Goal: Task Accomplishment & Management: Complete application form

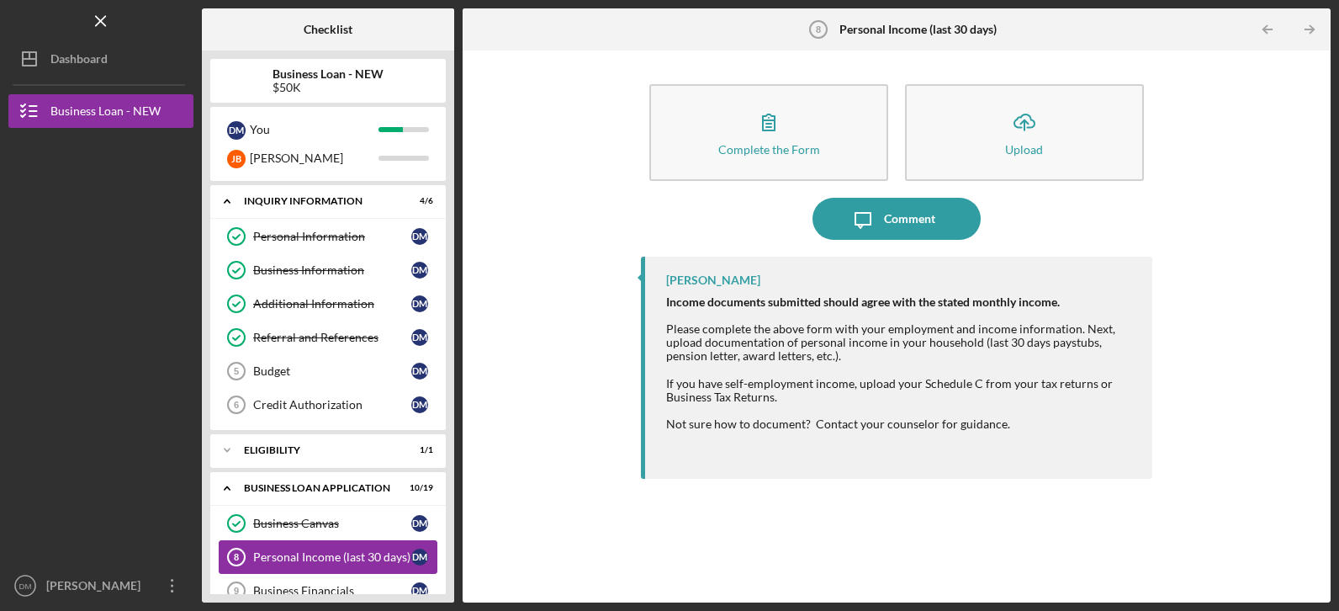
scroll to position [138, 0]
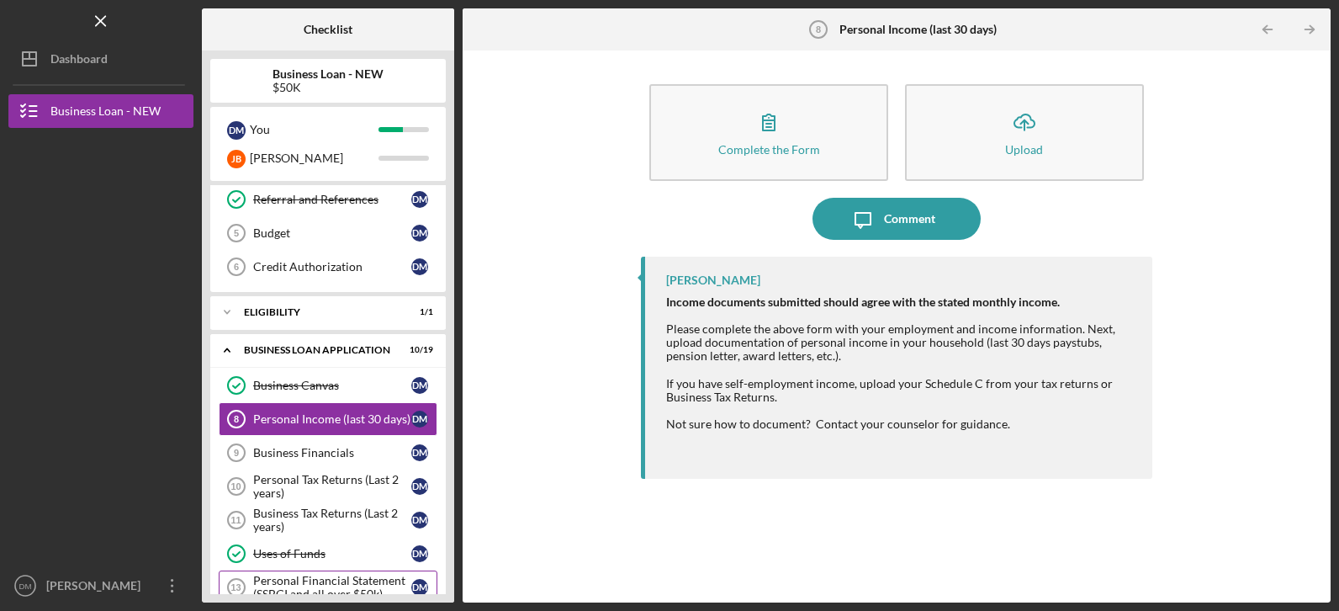
click at [316, 574] on div "Personal Financial Statement (SSBCI and all over $50k)" at bounding box center [332, 587] width 158 height 27
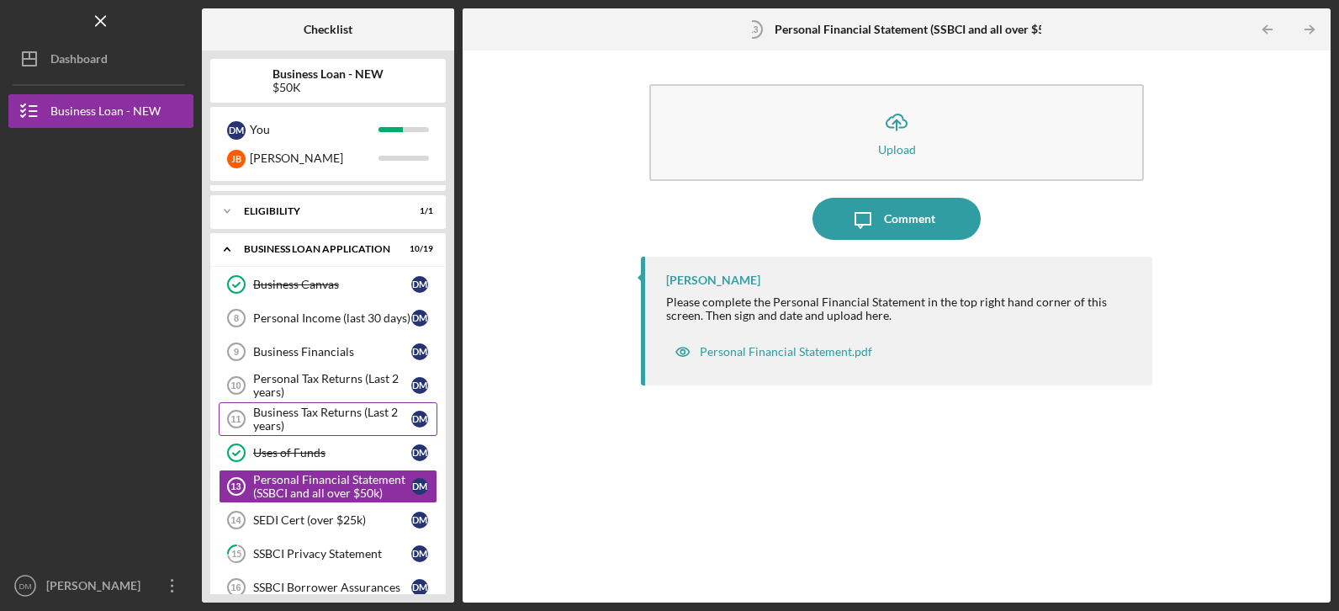
scroll to position [273, 0]
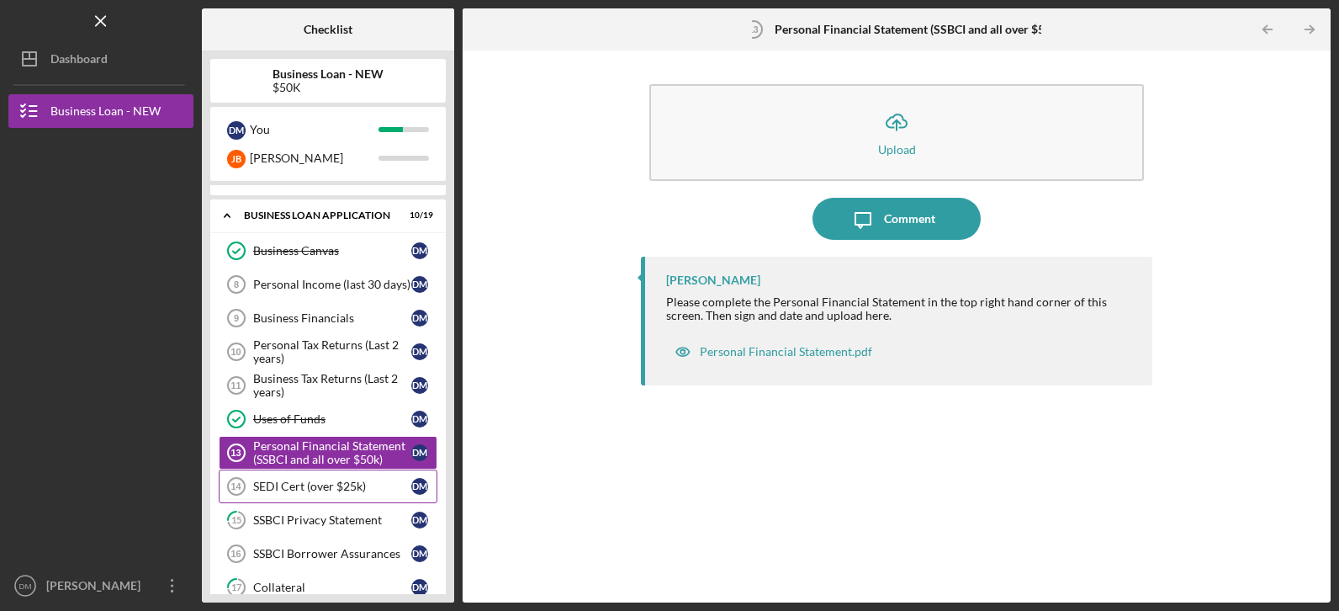
click at [325, 481] on div "SEDI Cert (over $25k)" at bounding box center [332, 485] width 158 height 13
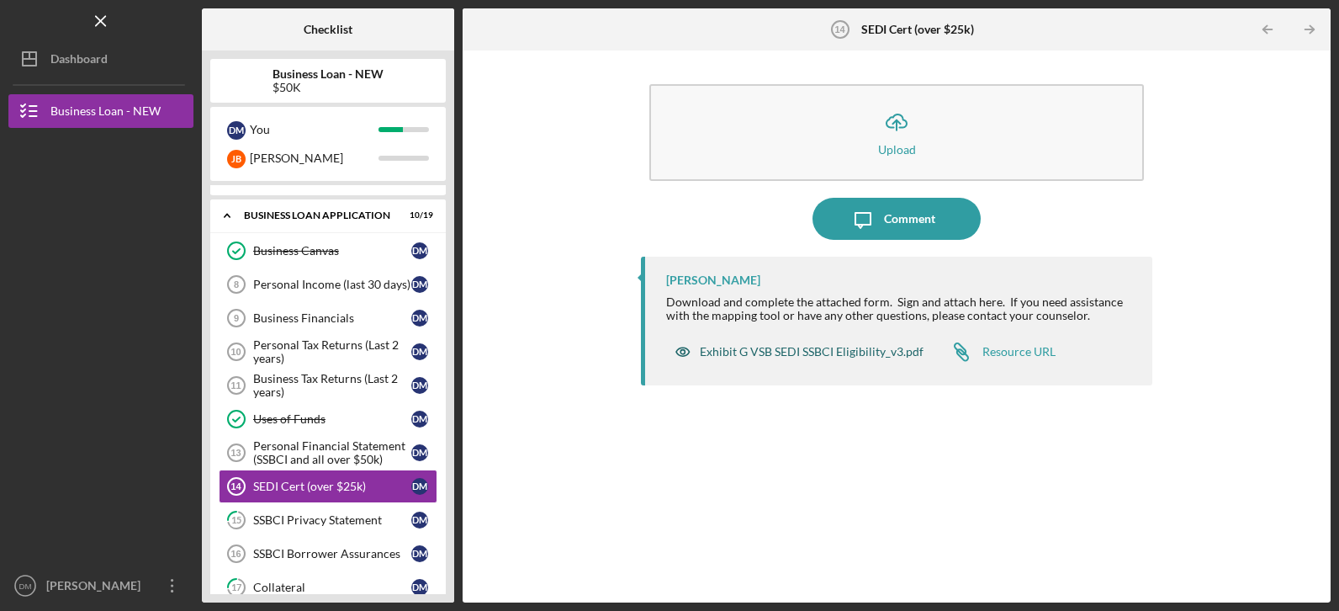
click at [775, 357] on div "Exhibit G VSB SEDI SSBCI Eligibility_v3.pdf" at bounding box center [812, 351] width 224 height 13
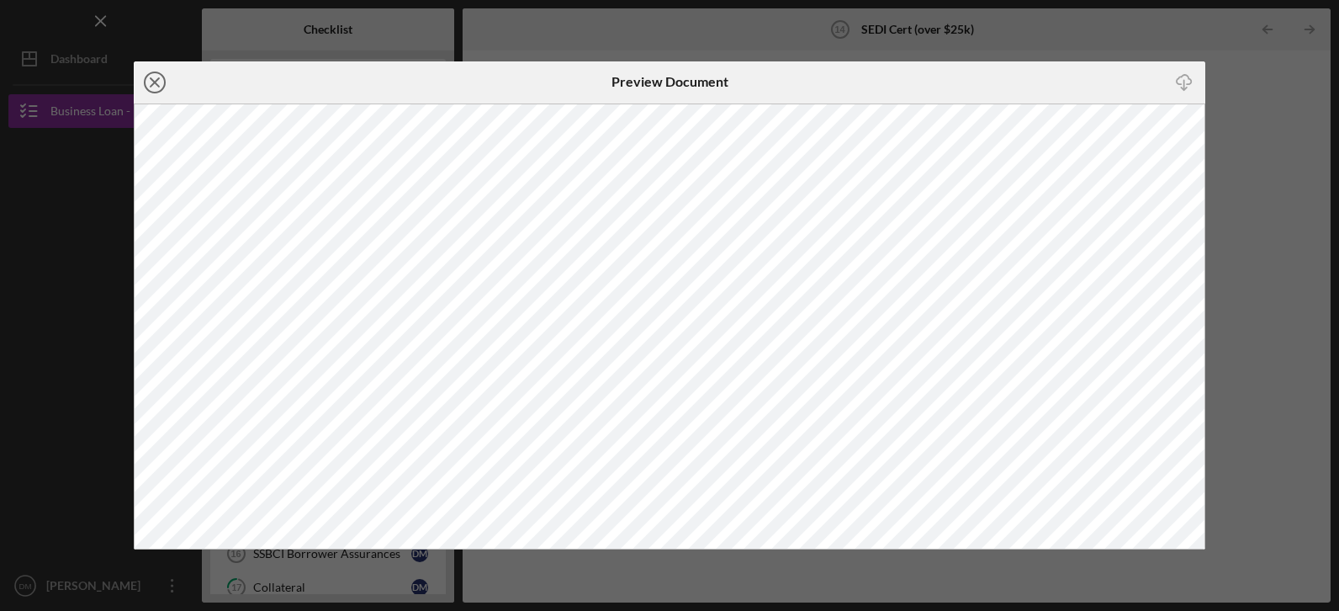
click at [166, 78] on icon "Icon/Close" at bounding box center [155, 82] width 42 height 42
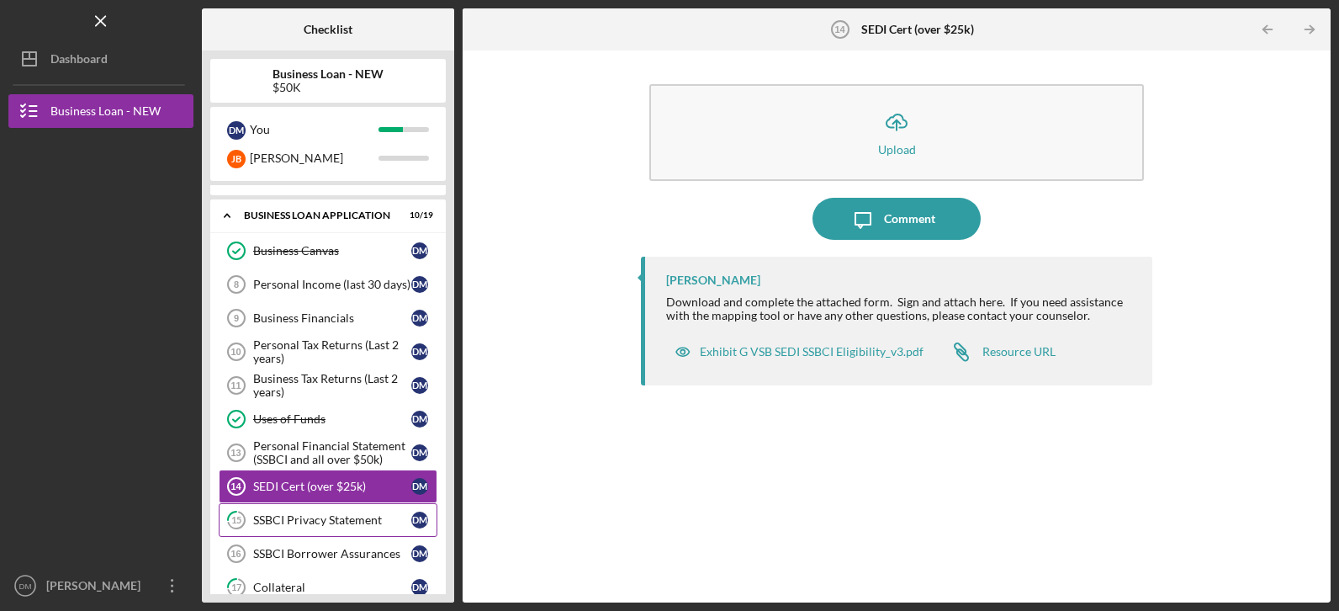
click at [328, 522] on div "SSBCI Privacy Statement" at bounding box center [332, 519] width 158 height 13
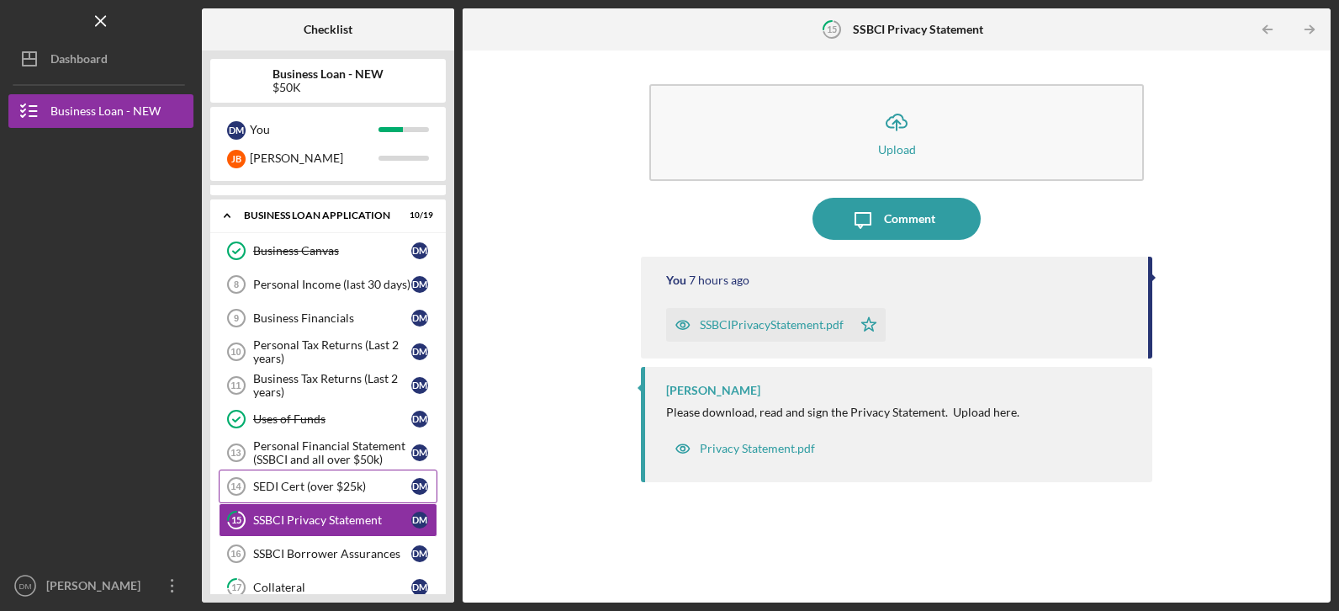
click at [311, 494] on link "SEDI Cert (over $25k) 14 SEDI Cert (over $25k) [PERSON_NAME]" at bounding box center [328, 486] width 219 height 34
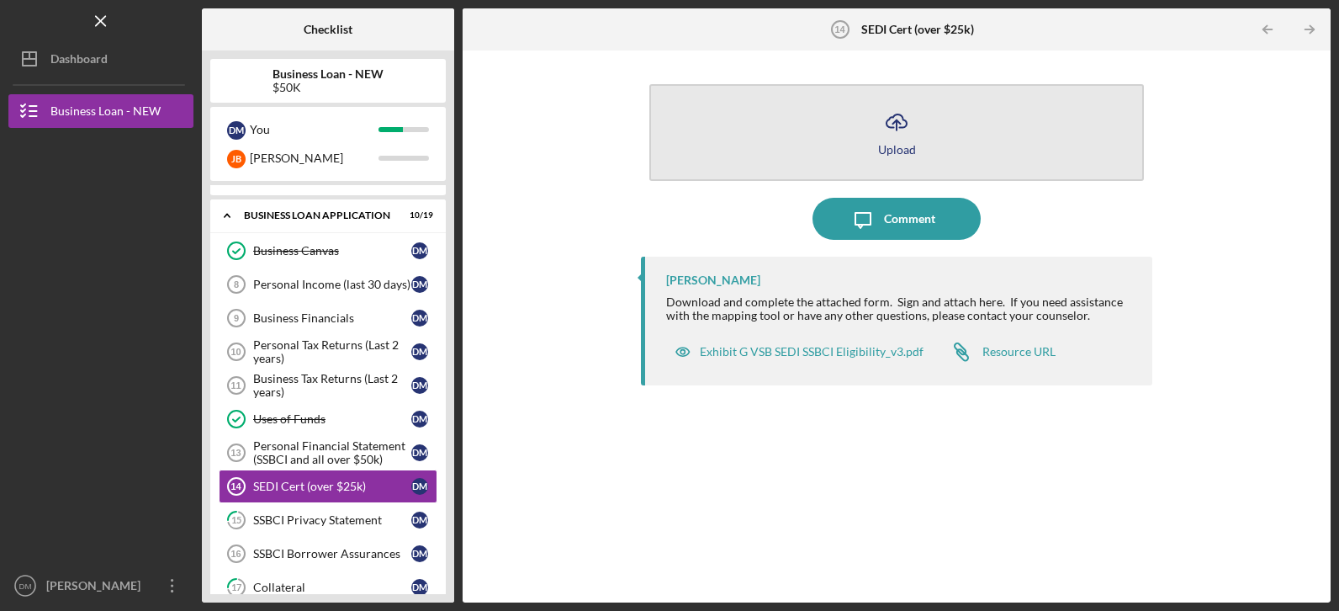
click at [896, 137] on icon "Icon/Upload" at bounding box center [897, 122] width 42 height 42
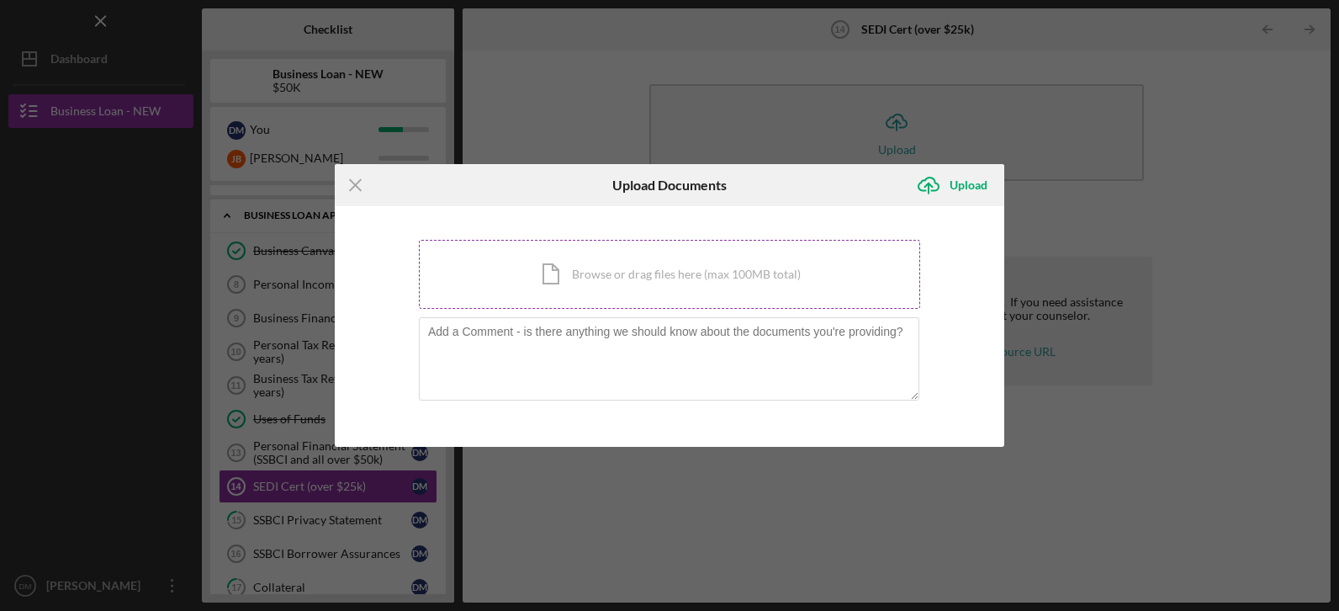
click at [673, 267] on div "Icon/Document Browse or drag files here (max 100MB total) Tap to choose files o…" at bounding box center [669, 274] width 501 height 69
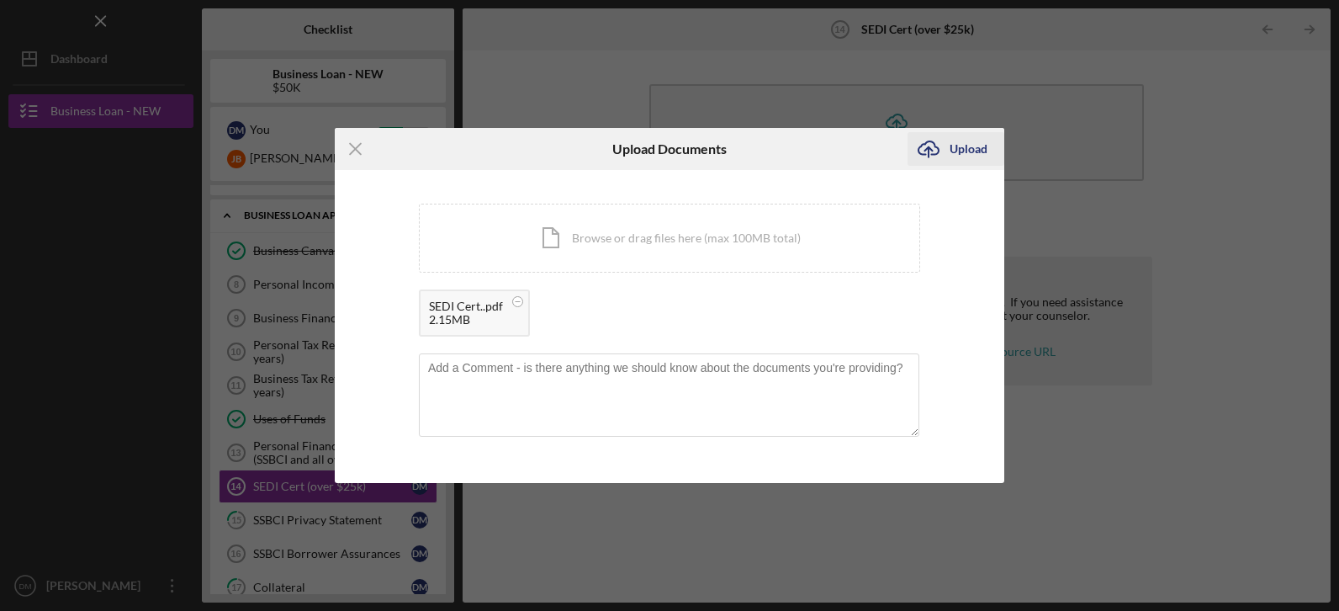
click at [952, 147] on div "Upload" at bounding box center [969, 149] width 38 height 34
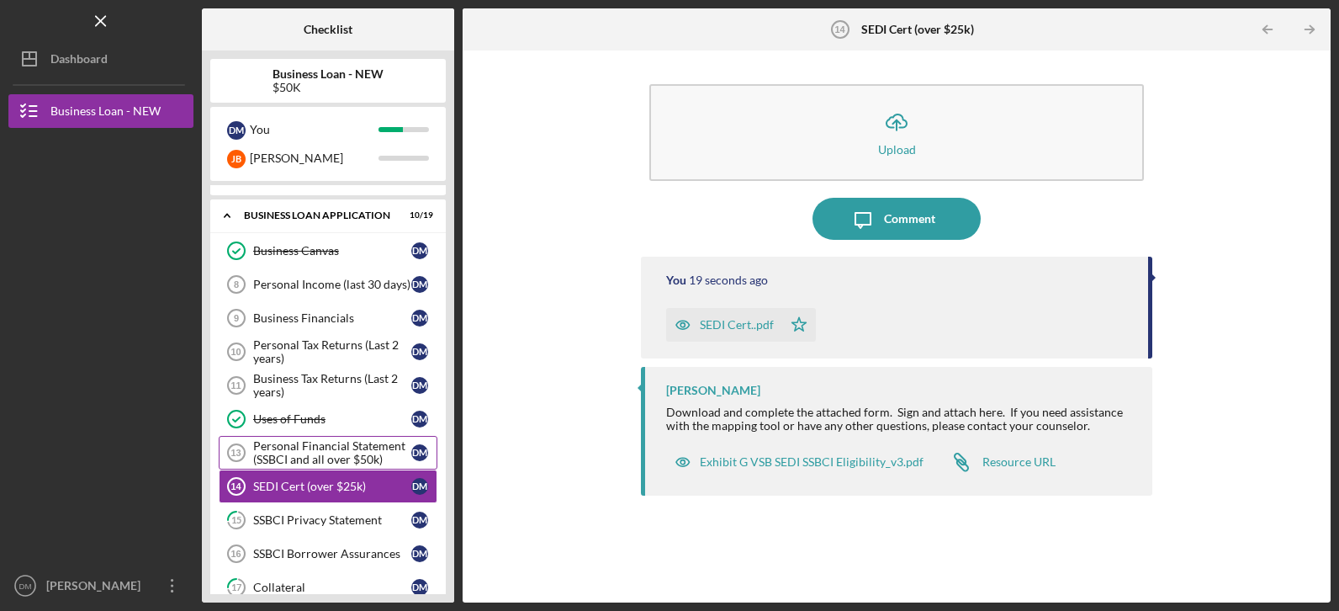
click at [349, 451] on div "Personal Financial Statement (SSBCI and all over $50k)" at bounding box center [332, 452] width 158 height 27
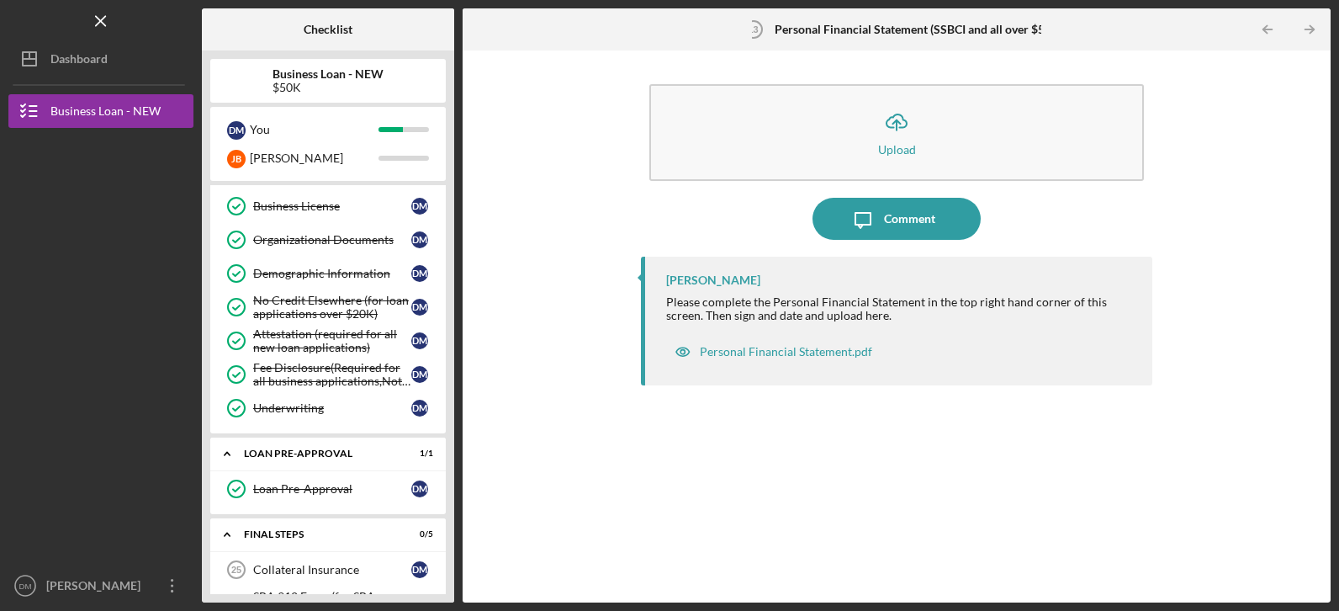
scroll to position [744, 0]
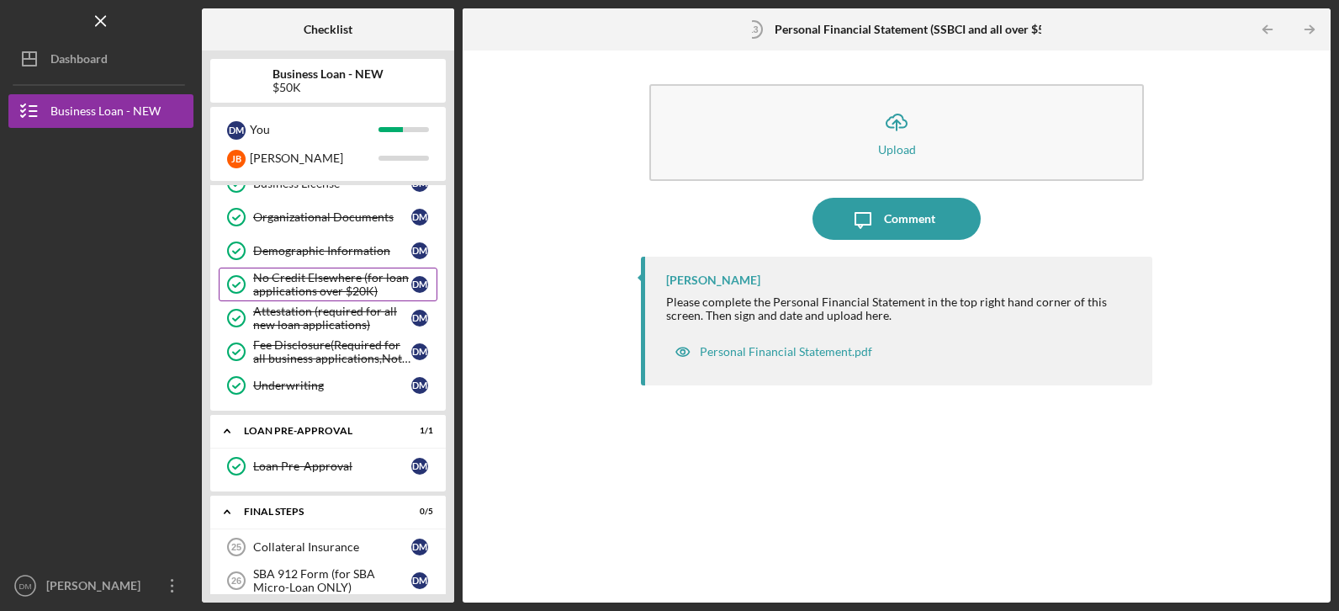
click at [331, 278] on div "No Credit Elsewhere (for loan applications over $20K)" at bounding box center [332, 284] width 158 height 27
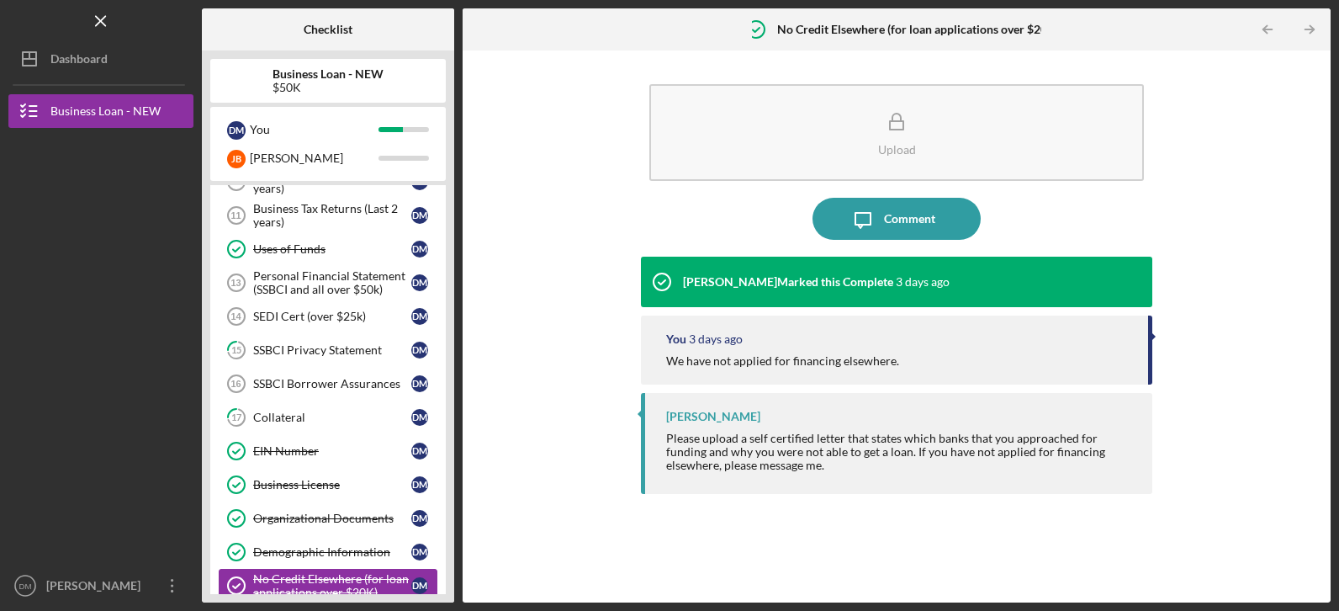
scroll to position [441, 0]
click at [307, 288] on div "Personal Financial Statement (SSBCI and all over $50k)" at bounding box center [332, 284] width 158 height 27
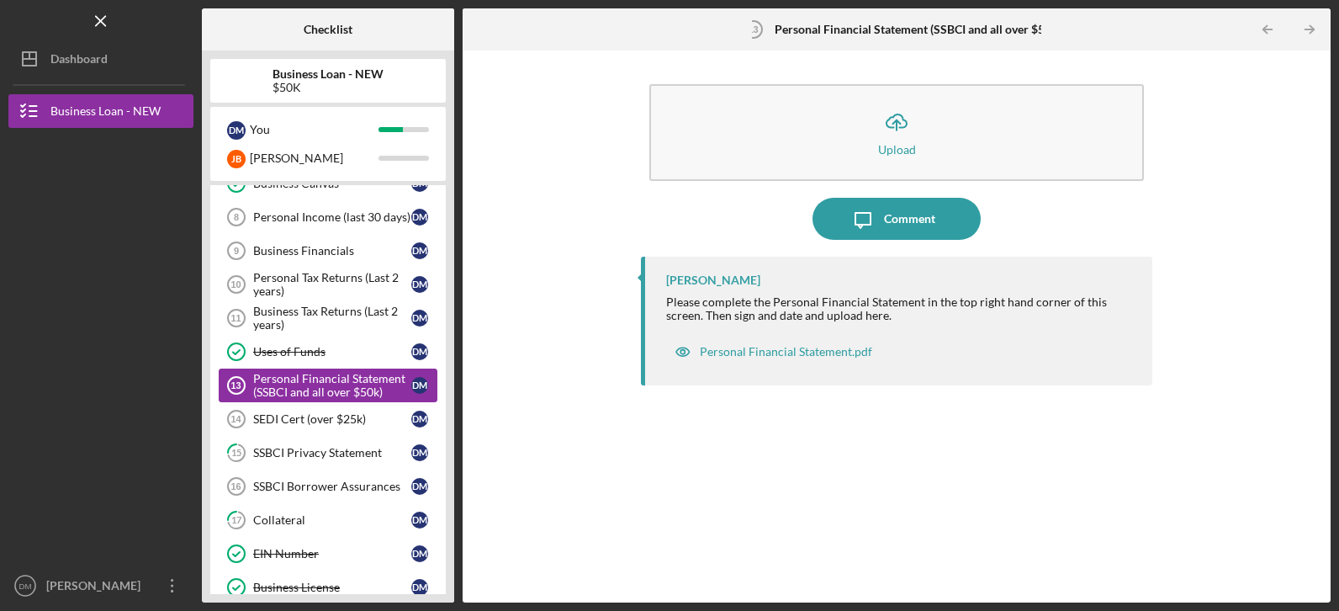
scroll to position [306, 0]
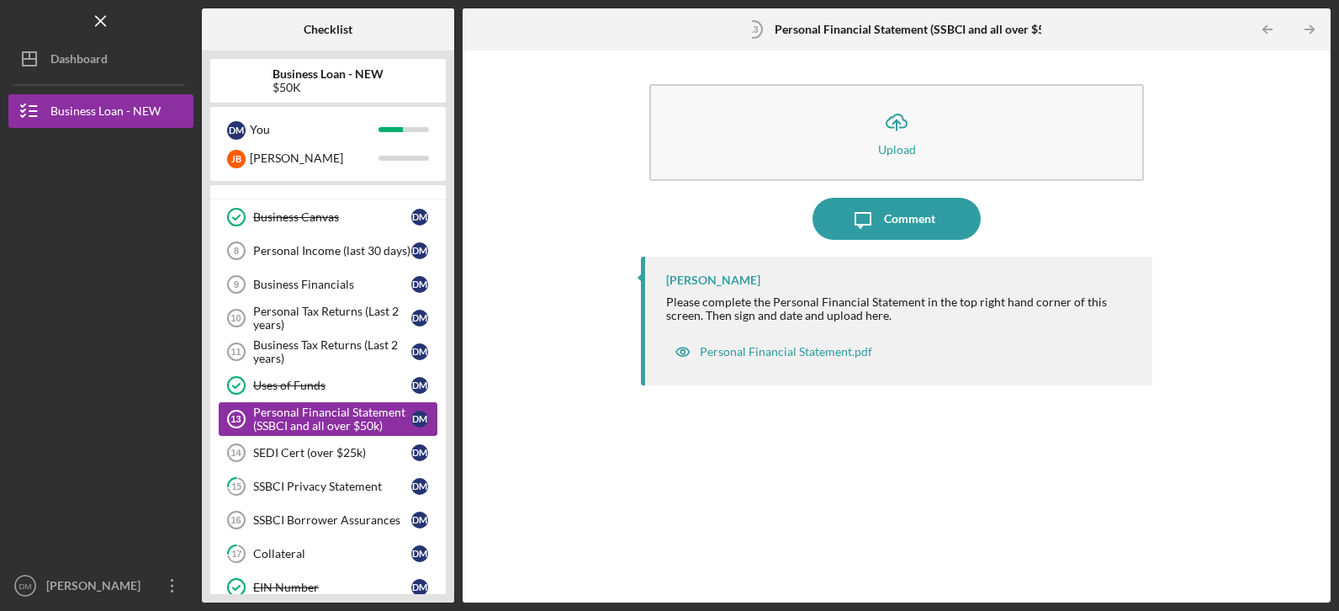
click at [307, 288] on div "Business Financials" at bounding box center [332, 284] width 158 height 13
